Goal: Task Accomplishment & Management: Manage account settings

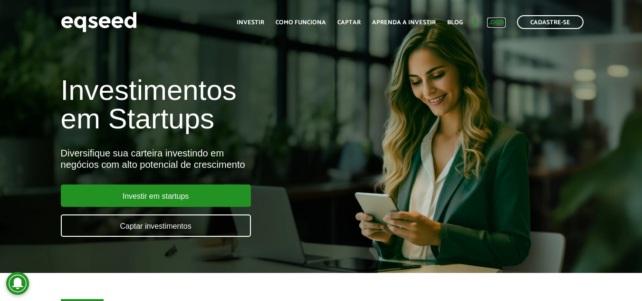
click at [493, 23] on link "Login" at bounding box center [496, 22] width 19 height 6
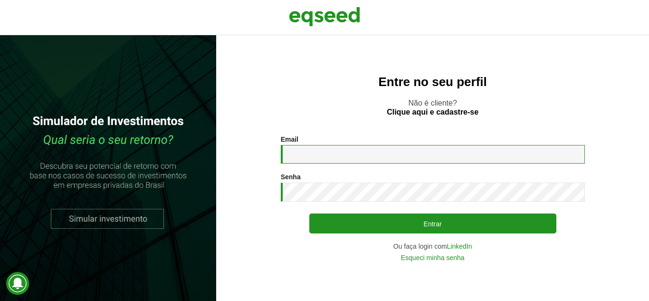
click at [334, 153] on input "Email *" at bounding box center [433, 154] width 304 height 19
type input "**********"
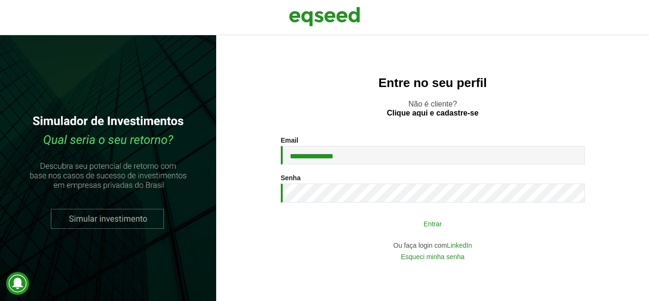
click at [425, 224] on button "Entrar" at bounding box center [432, 223] width 247 height 18
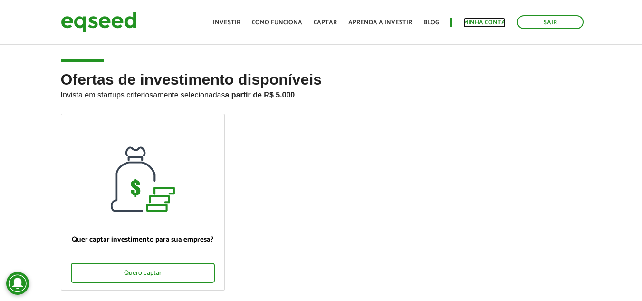
click at [494, 21] on link "Minha conta" at bounding box center [484, 22] width 42 height 6
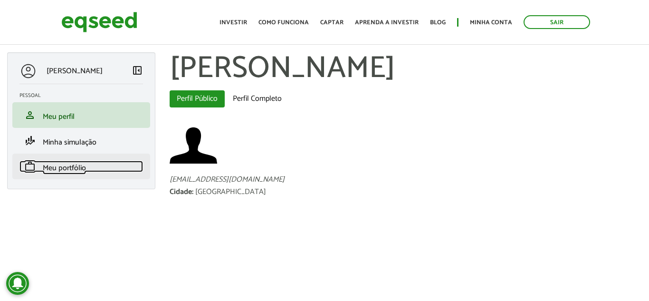
click at [74, 169] on span "Meu portfólio" at bounding box center [64, 168] width 43 height 13
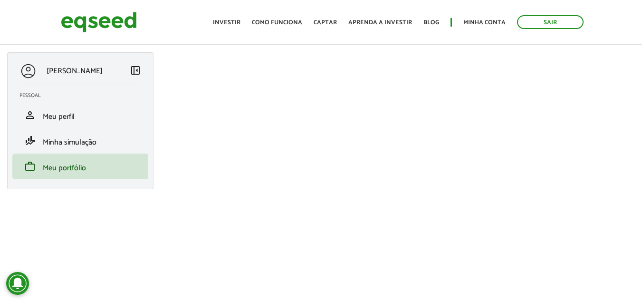
click at [101, 206] on div "[PERSON_NAME] left_panel_close [GEOGRAPHIC_DATA] person Meu perfil finance_mode…" at bounding box center [321, 219] width 642 height 334
click at [483, 22] on link "Minha conta" at bounding box center [484, 22] width 42 height 6
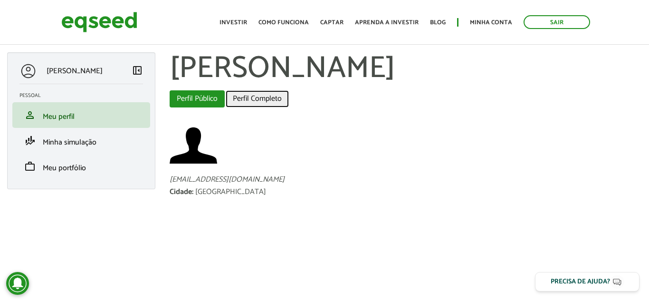
click at [265, 98] on link "Perfil Completo" at bounding box center [257, 98] width 63 height 17
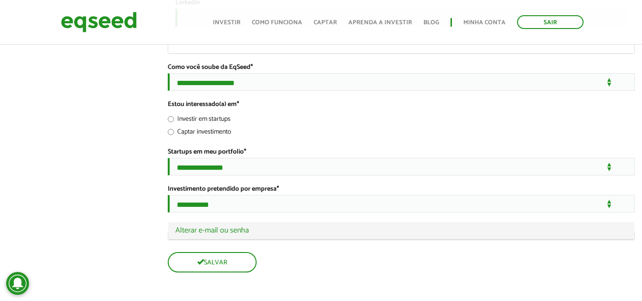
scroll to position [1969, 0]
